Goal: Information Seeking & Learning: Learn about a topic

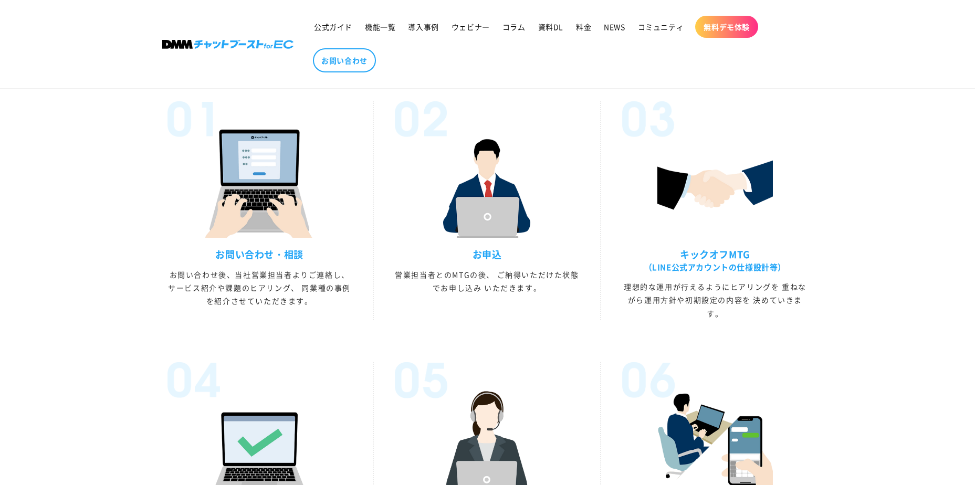
scroll to position [2712, 0]
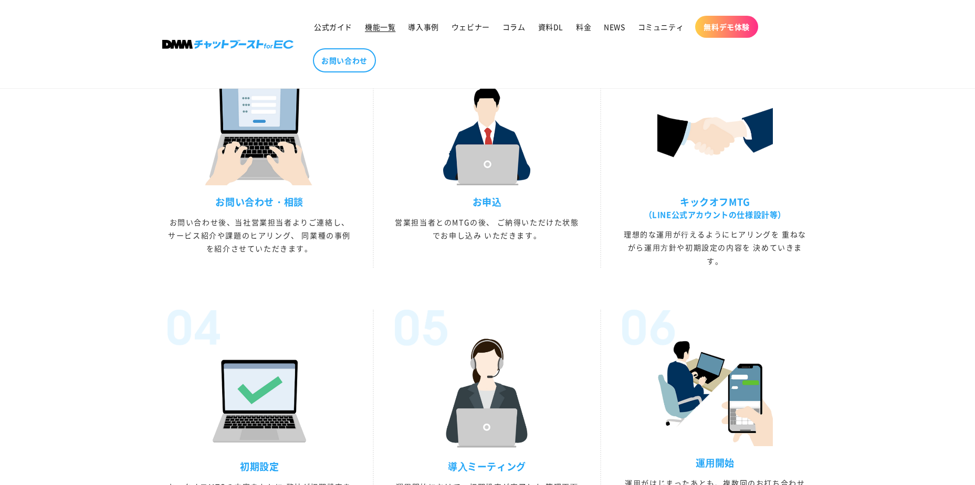
click at [377, 27] on span "機能一覧" at bounding box center [380, 26] width 30 height 9
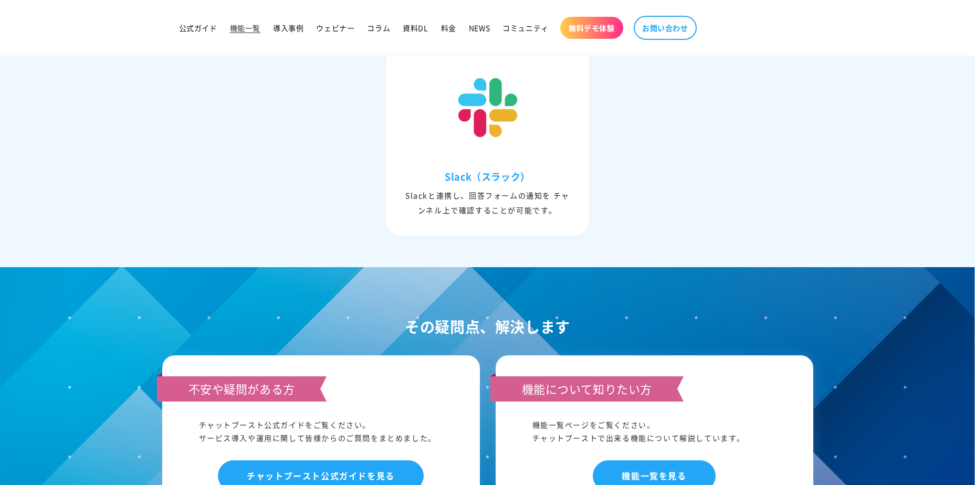
scroll to position [4412, 0]
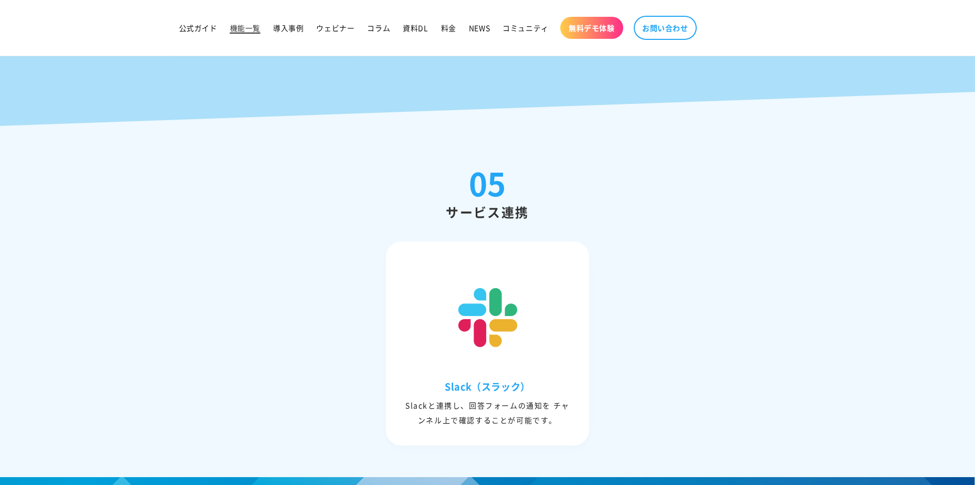
click at [252, 29] on span "機能一覧" at bounding box center [245, 27] width 30 height 9
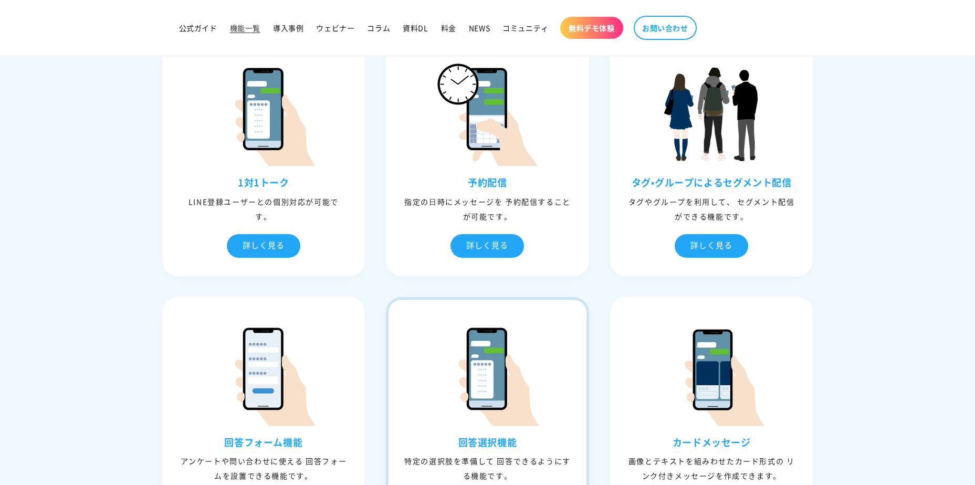
scroll to position [840, 0]
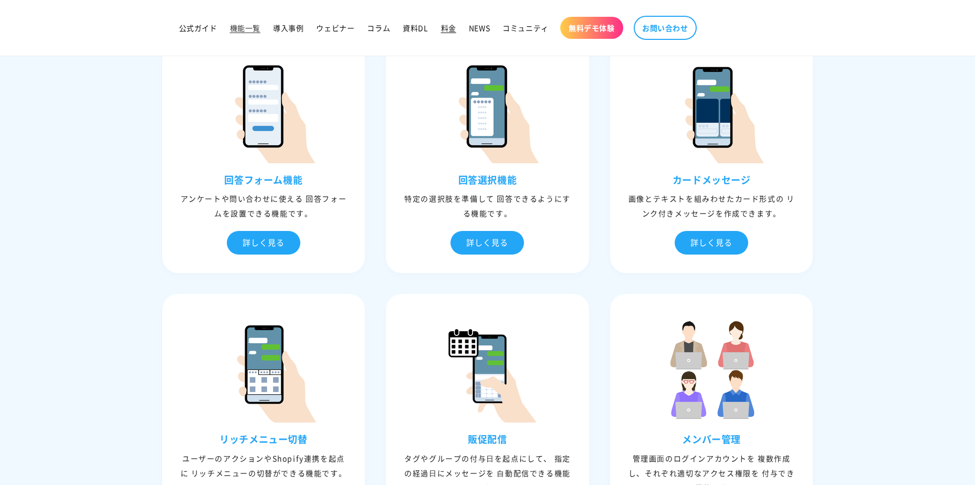
click at [453, 27] on span "料金" at bounding box center [448, 27] width 15 height 9
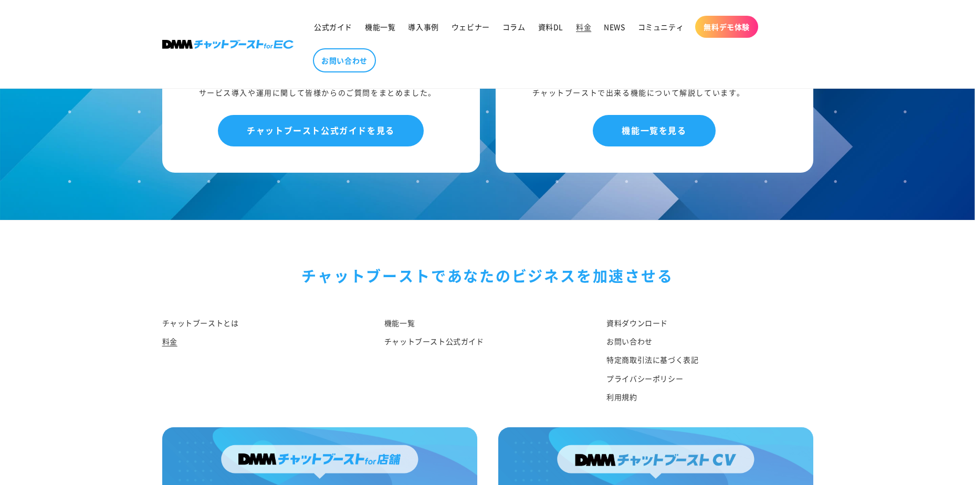
scroll to position [1242, 0]
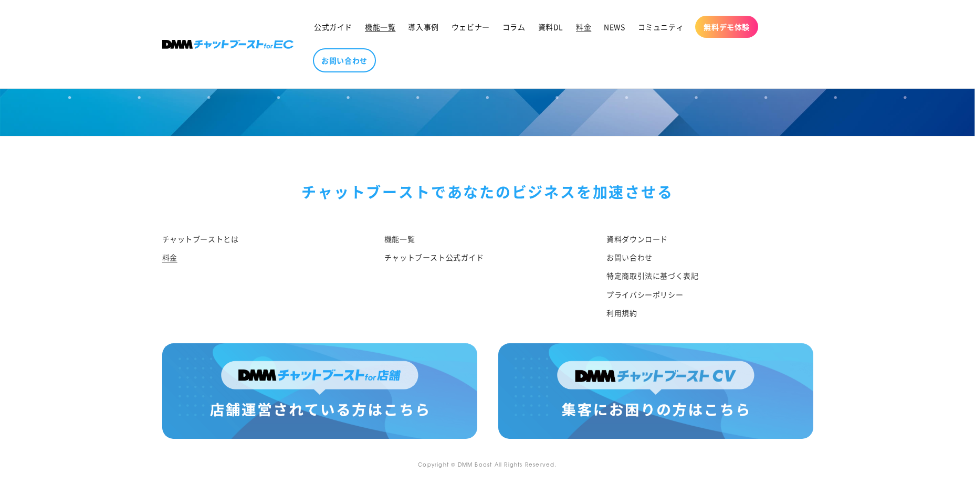
click at [377, 29] on span "機能一覧" at bounding box center [380, 26] width 30 height 9
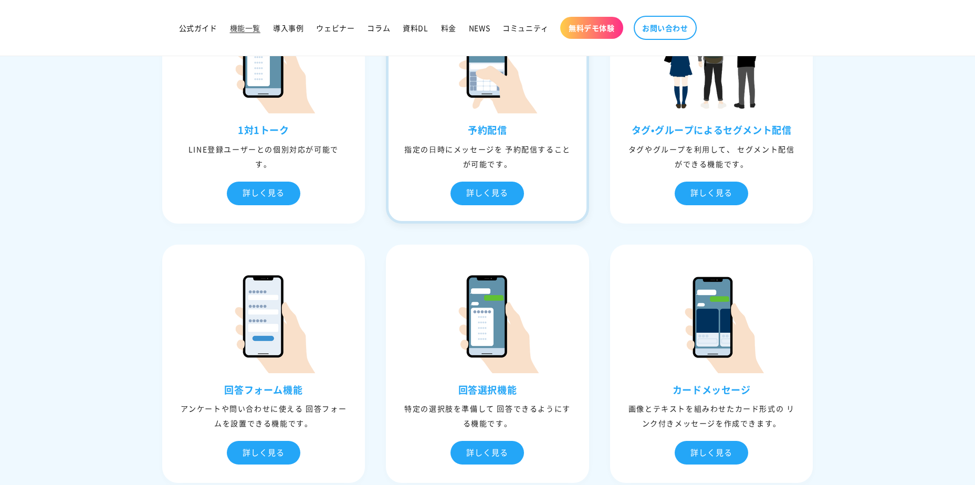
scroll to position [525, 0]
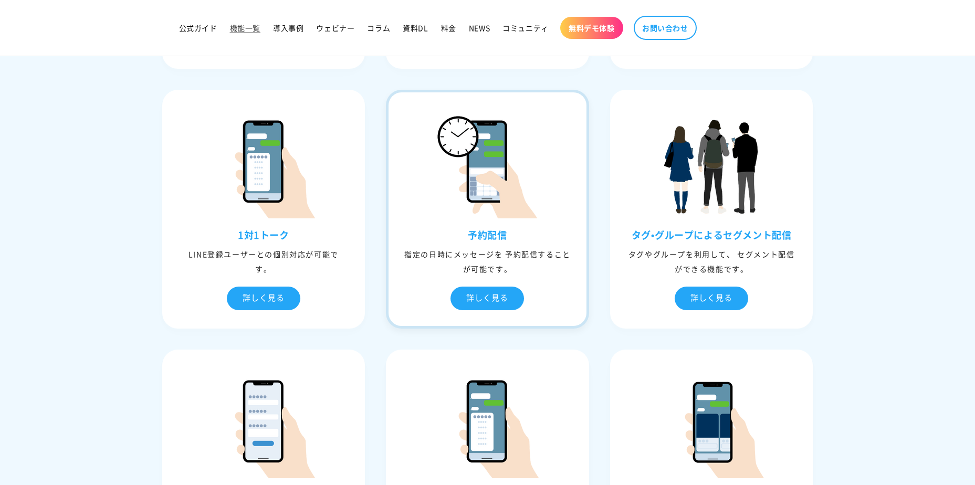
click at [457, 201] on img at bounding box center [487, 165] width 105 height 105
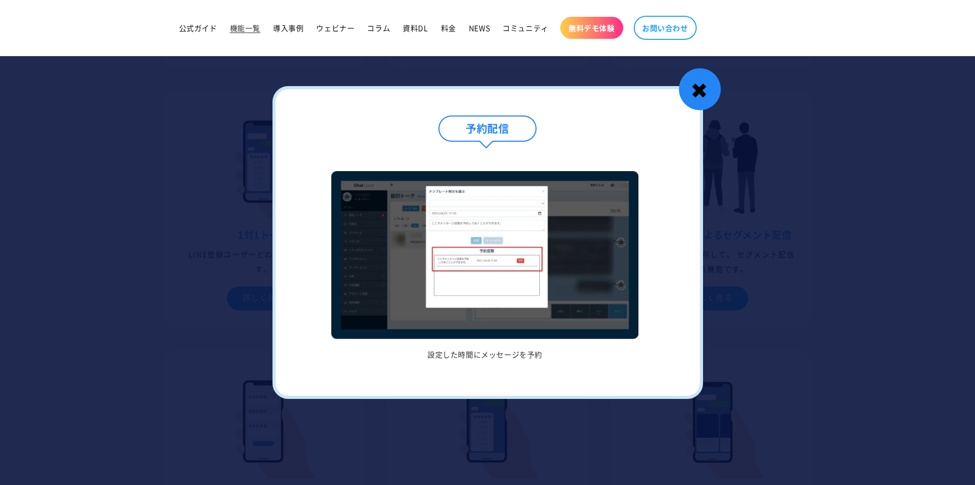
click at [713, 93] on div "✖" at bounding box center [700, 89] width 42 height 42
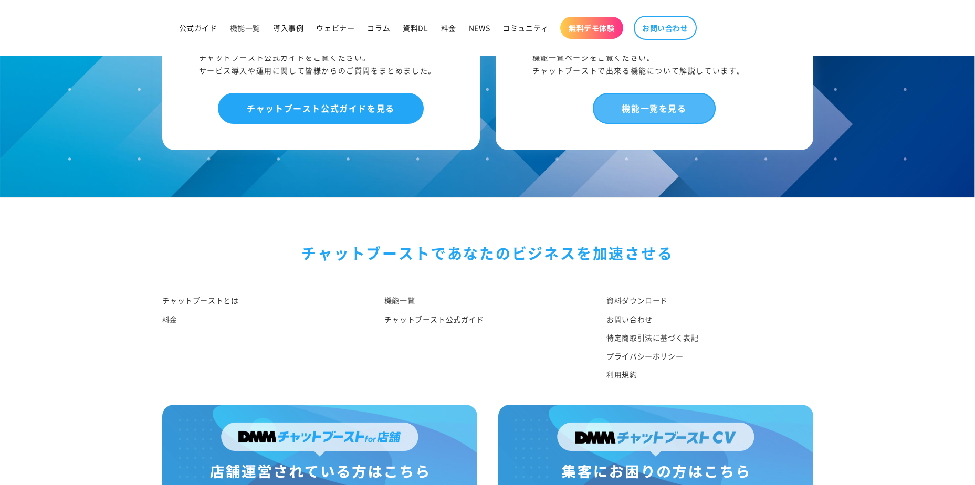
scroll to position [5042, 0]
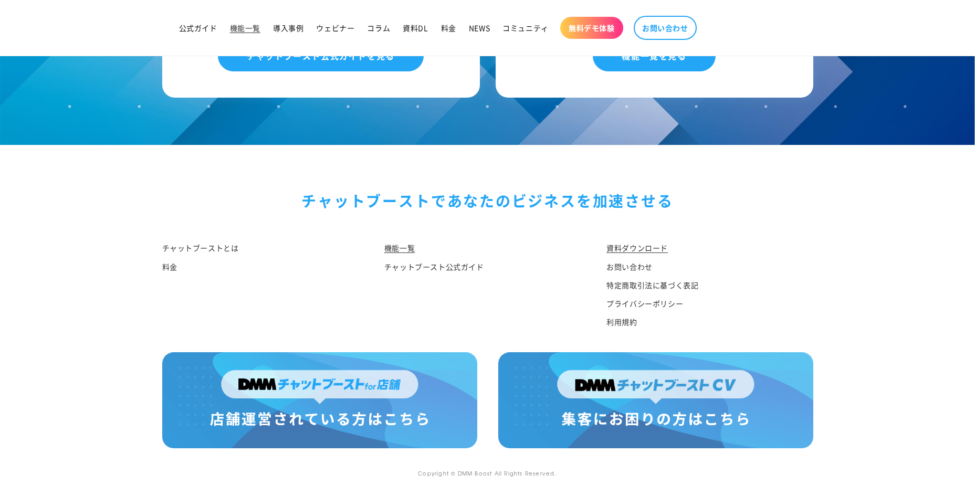
click at [630, 253] on link "資料ダウンロード" at bounding box center [637, 250] width 61 height 16
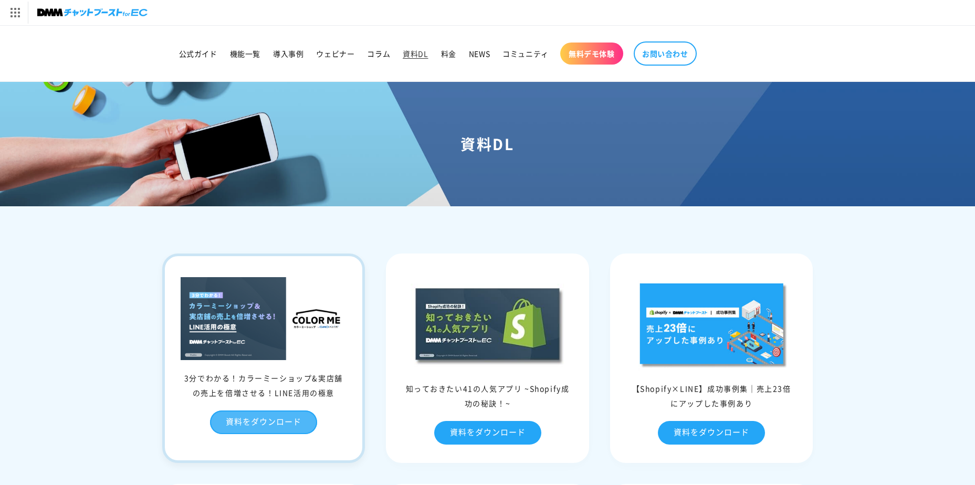
click at [292, 422] on link "資料をダウンロード" at bounding box center [263, 423] width 107 height 24
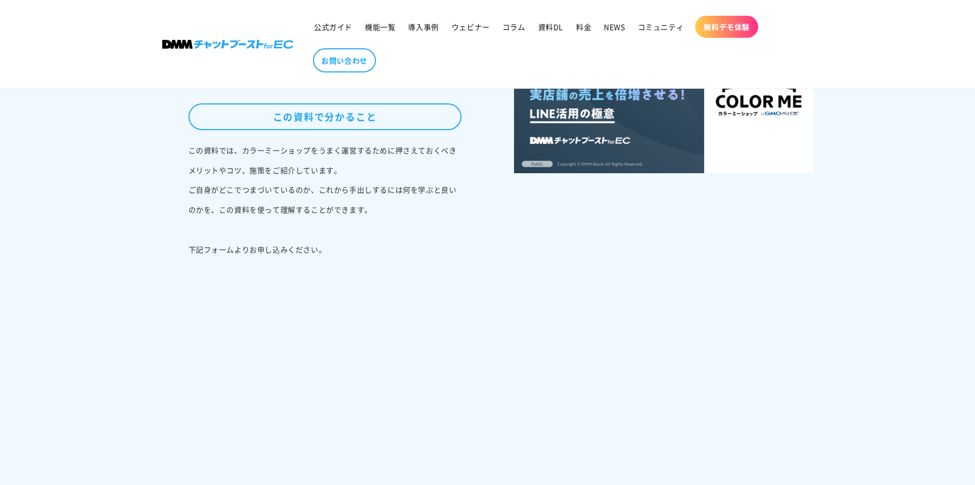
scroll to position [210, 0]
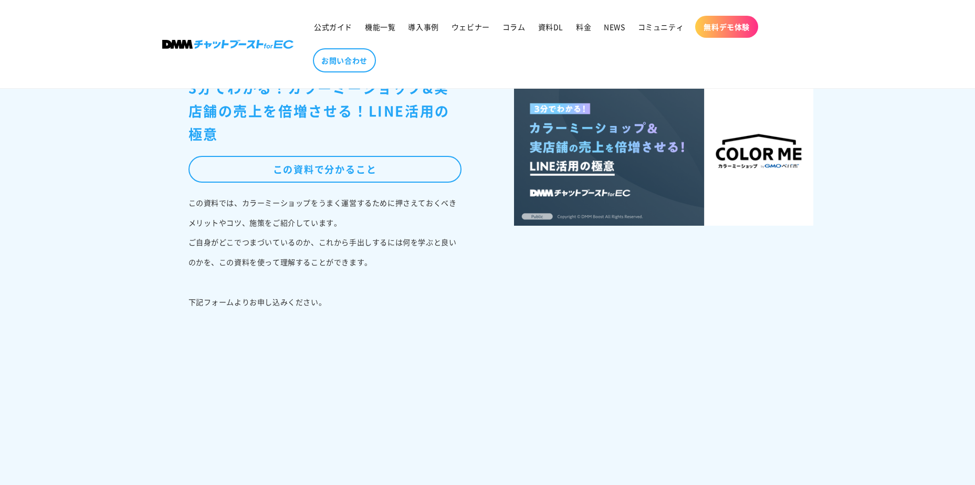
click at [571, 261] on div at bounding box center [651, 329] width 326 height 506
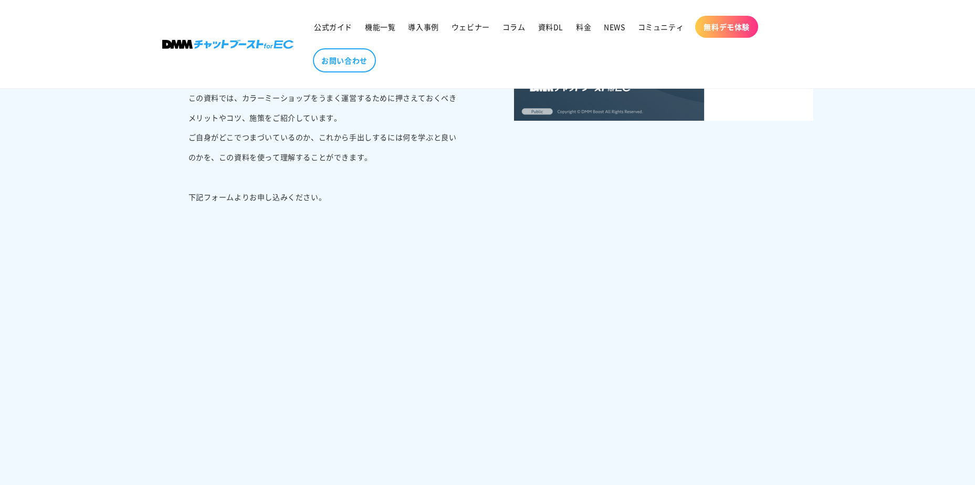
click at [605, 321] on div at bounding box center [651, 224] width 326 height 506
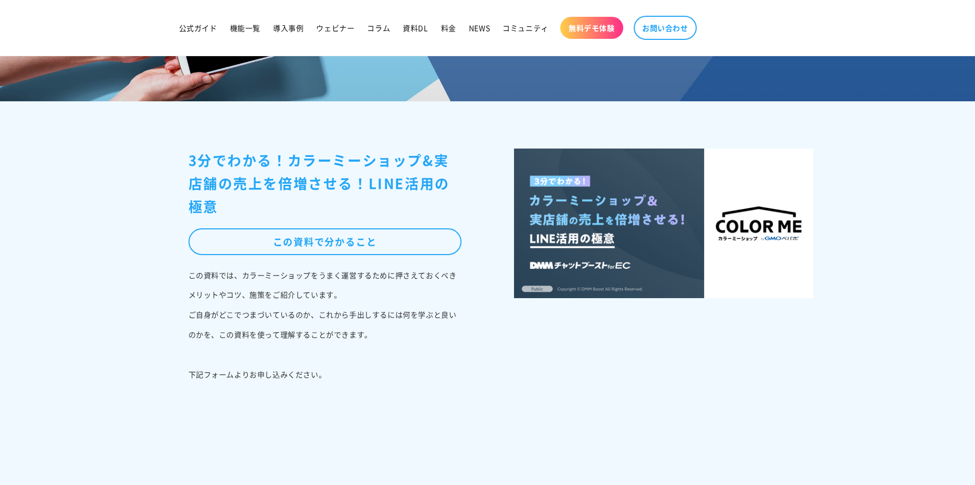
scroll to position [0, 0]
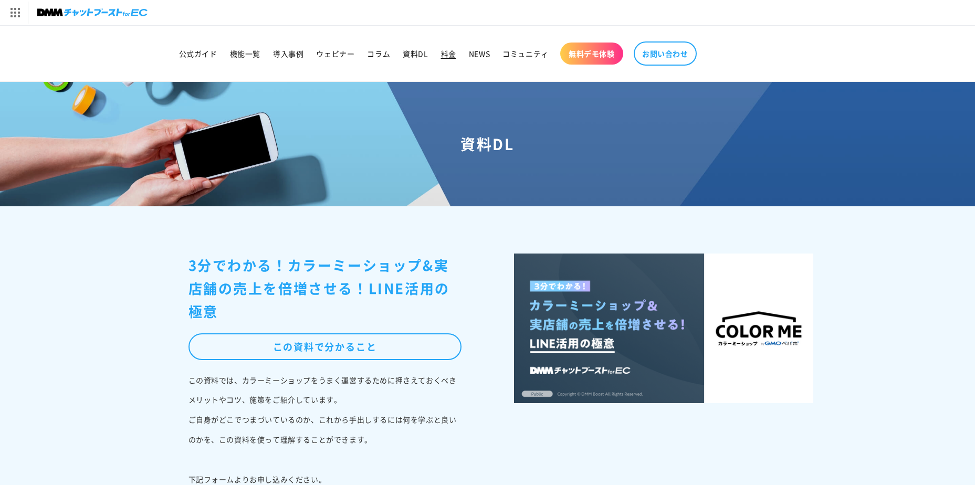
click at [444, 53] on span "料金" at bounding box center [448, 53] width 15 height 9
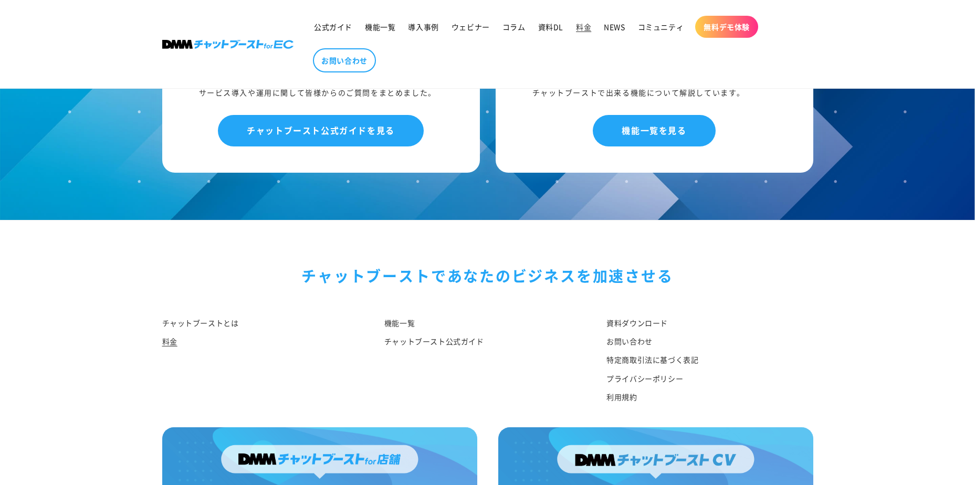
scroll to position [1208, 0]
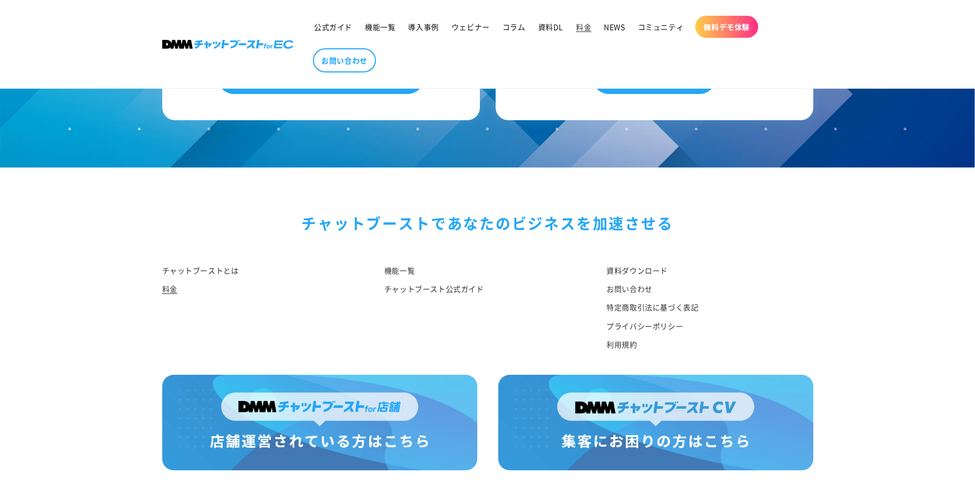
click at [376, 14] on ul "公式ガイド 機能一覧 導入事例 ウェビナー コラム 資料DL 料金 NEWS コミュニティ 無料デモ体験 お問い合わせ" at bounding box center [555, 44] width 495 height 67
click at [378, 17] on link "機能一覧" at bounding box center [380, 27] width 43 height 22
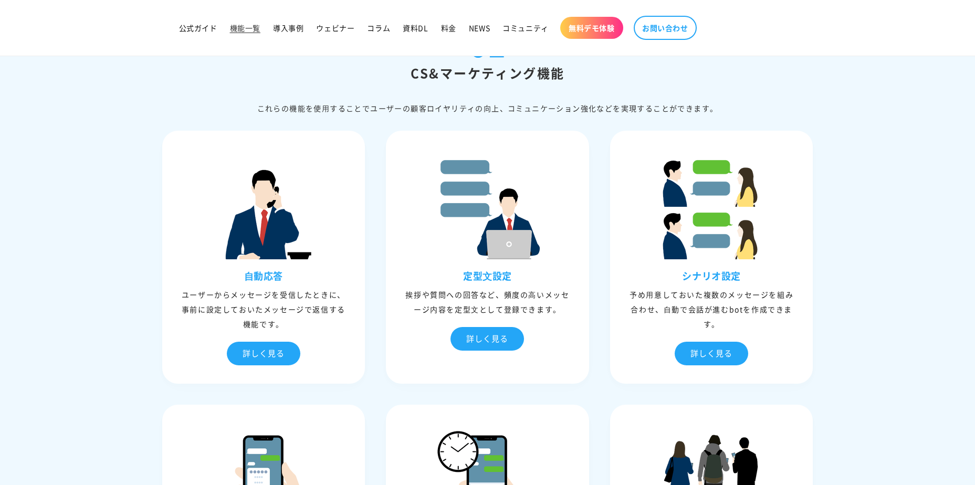
scroll to position [53, 0]
